Goal: Information Seeking & Learning: Find contact information

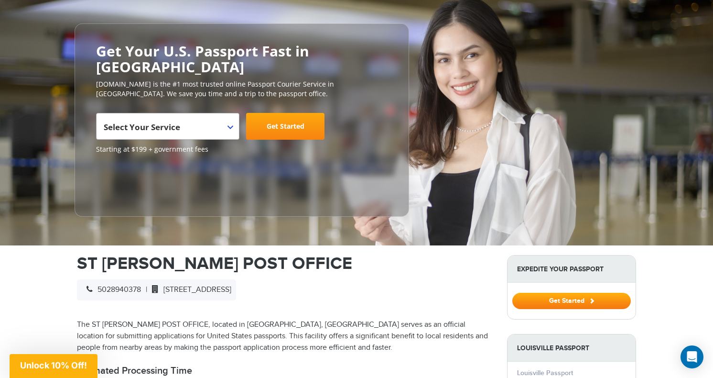
scroll to position [88, 0]
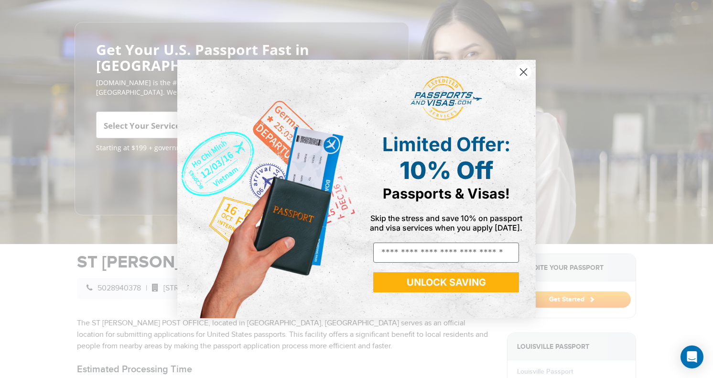
click at [523, 68] on circle "Close dialog" at bounding box center [524, 72] width 16 height 16
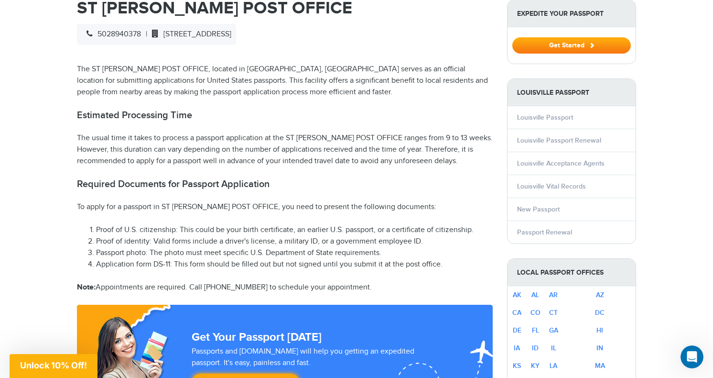
scroll to position [346, 0]
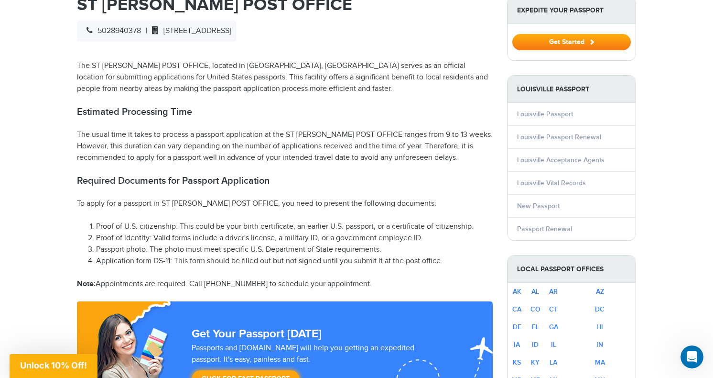
drag, startPoint x: 208, startPoint y: 267, endPoint x: 258, endPoint y: 263, distance: 50.8
click at [259, 278] on p "Note: Appointments are required. Call [PHONE_NUMBER] to schedule your appointme…" at bounding box center [285, 283] width 416 height 11
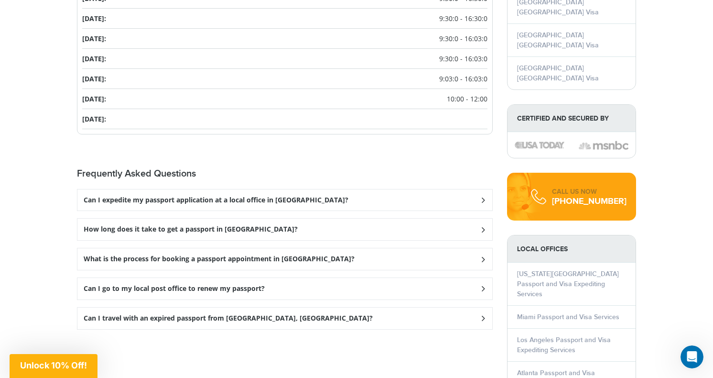
scroll to position [1095, 0]
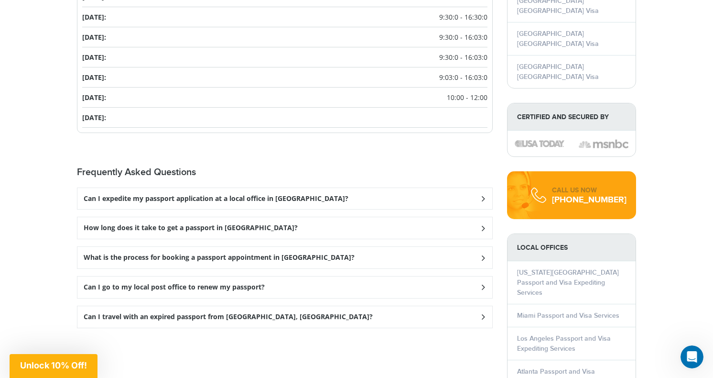
click at [314, 188] on div "Can I expedite my passport application at a local office in [GEOGRAPHIC_DATA]?" at bounding box center [284, 199] width 415 height 22
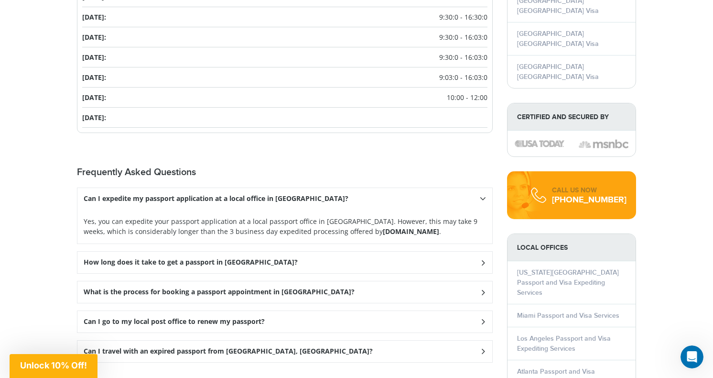
click at [292, 252] on div "How long does it take to get a passport in [GEOGRAPHIC_DATA]?" at bounding box center [284, 263] width 415 height 22
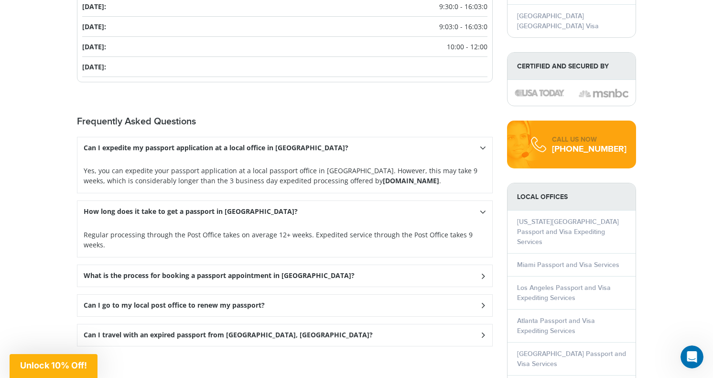
scroll to position [1148, 0]
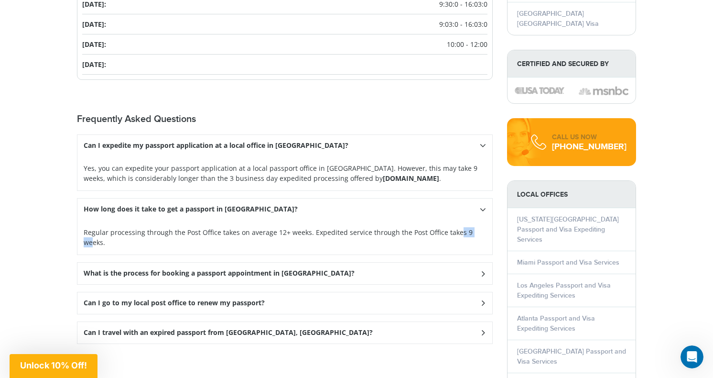
drag, startPoint x: 472, startPoint y: 216, endPoint x: 453, endPoint y: 216, distance: 18.2
click at [453, 227] on p "Regular processing through the Post Office takes on average 12+ weeks. Expedite…" at bounding box center [285, 237] width 403 height 20
